Goal: Feedback & Contribution: Submit feedback/report problem

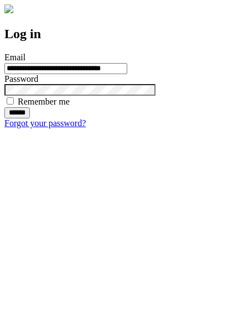
type input "**********"
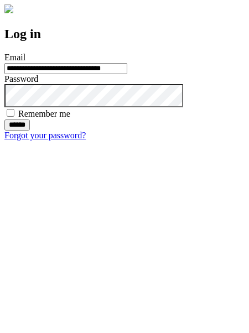
click at [30, 130] on input "******" at bounding box center [16, 124] width 25 height 11
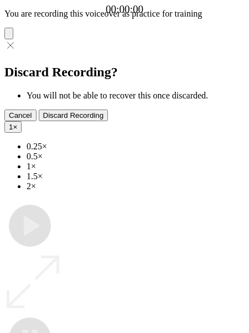
type input "**********"
